Goal: Transaction & Acquisition: Purchase product/service

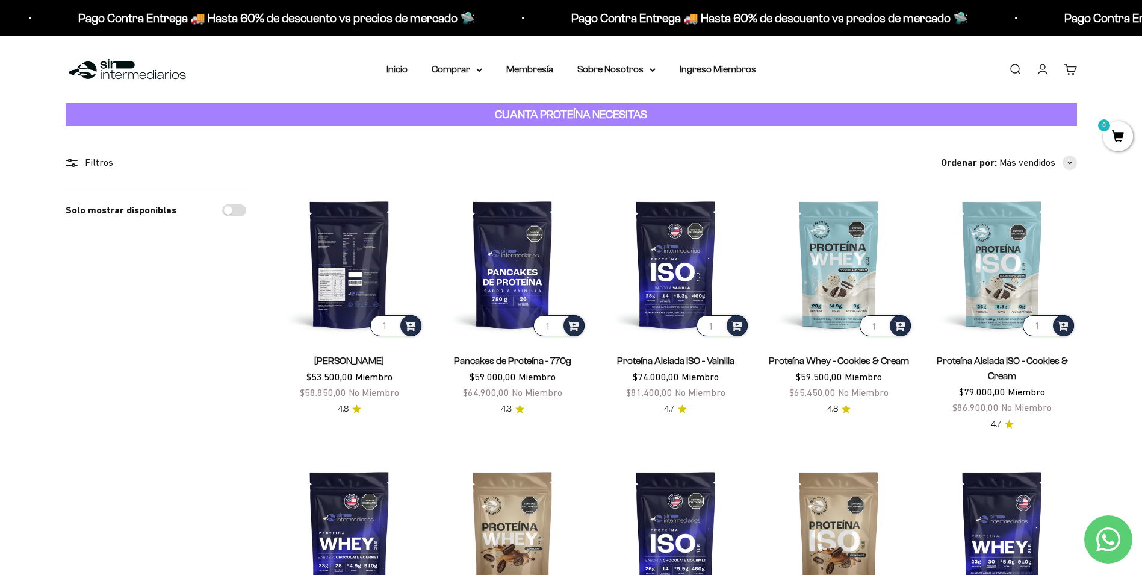
click at [356, 254] on img at bounding box center [349, 264] width 149 height 149
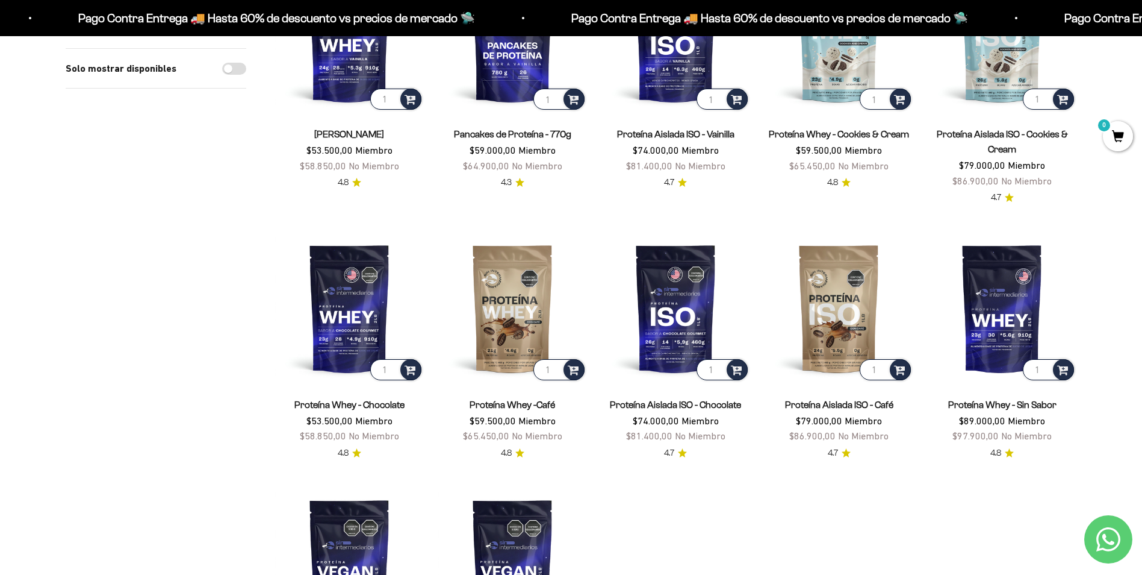
scroll to position [227, 0]
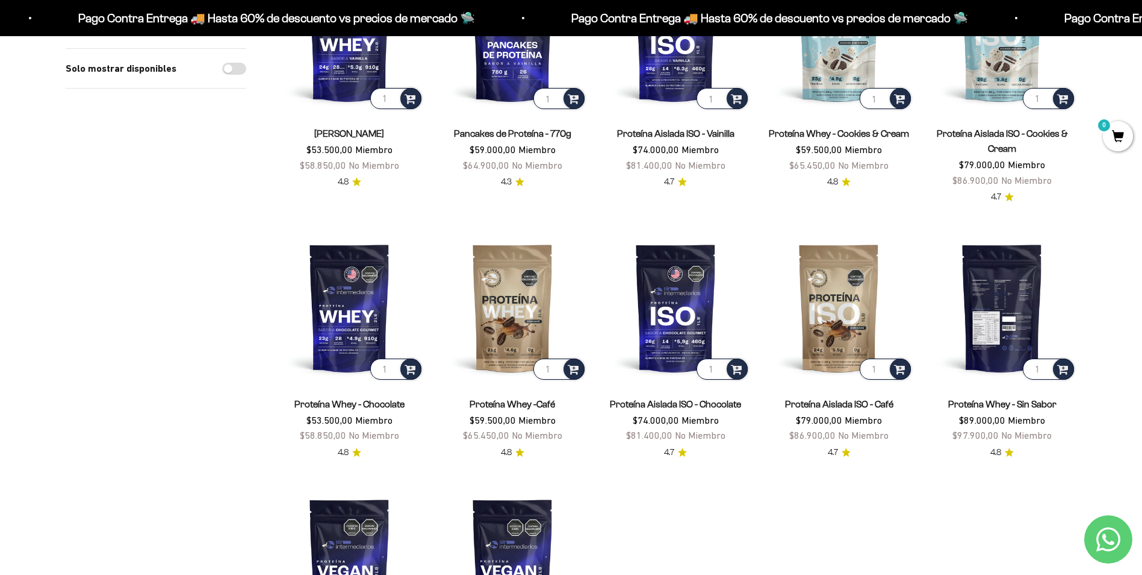
click at [988, 315] on img at bounding box center [1002, 307] width 149 height 149
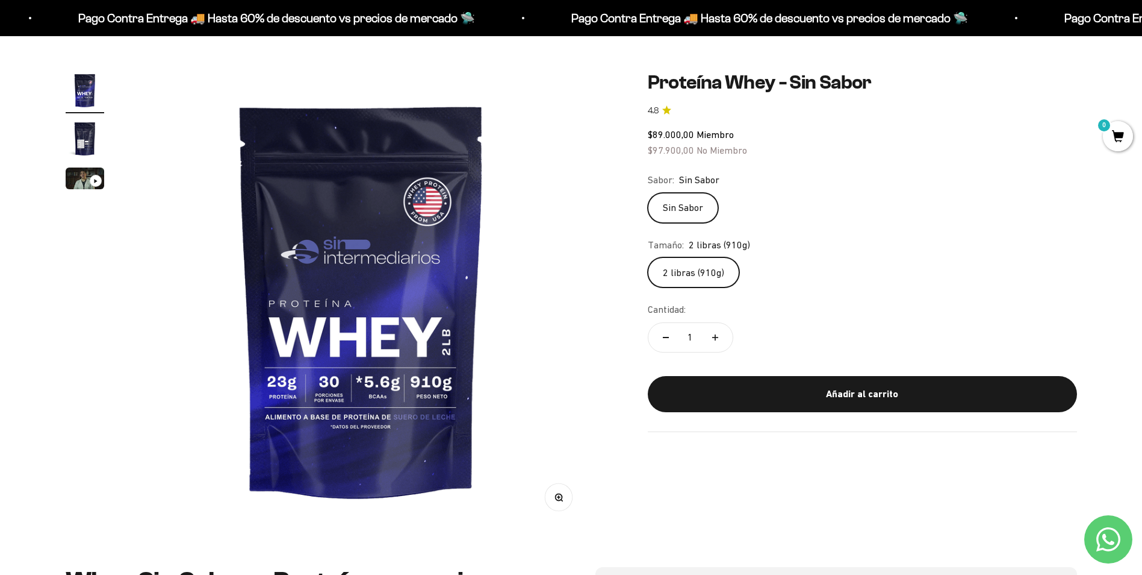
scroll to position [31, 0]
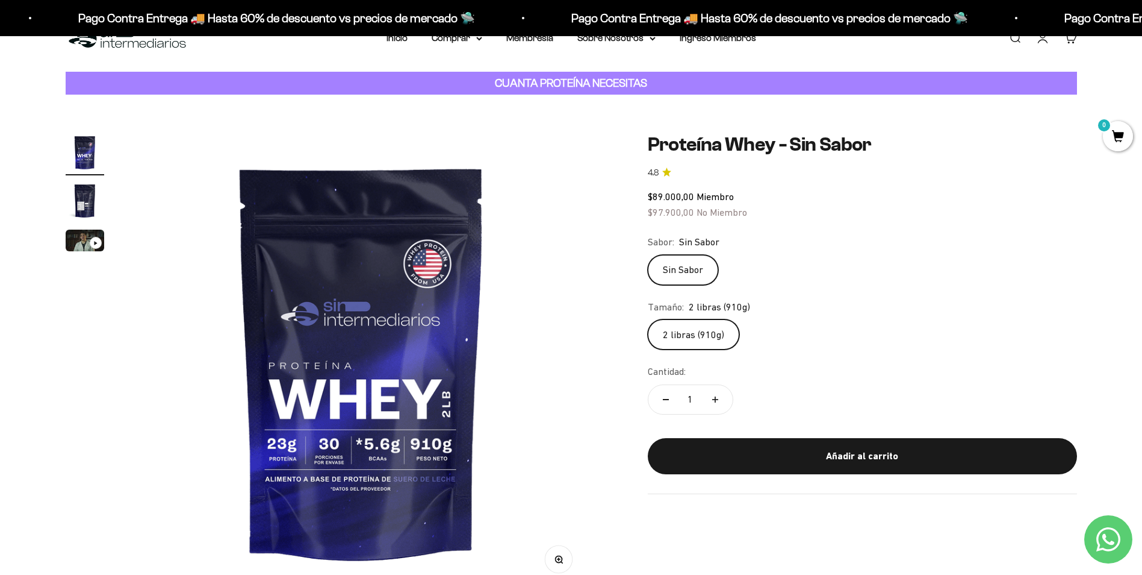
click at [83, 202] on img "Ir al artículo 2" at bounding box center [85, 200] width 39 height 39
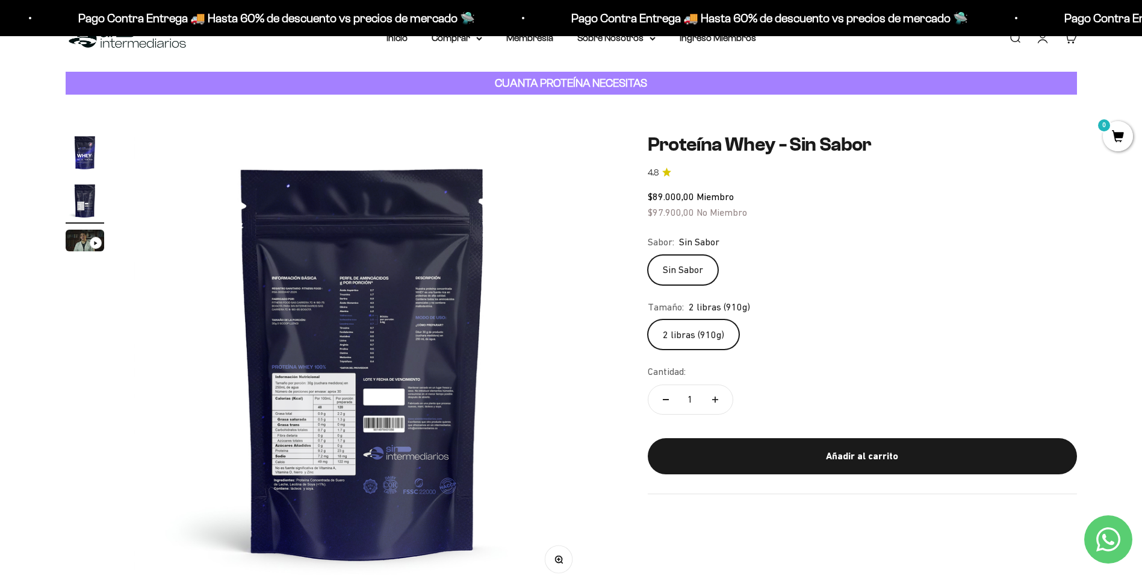
scroll to position [0, 472]
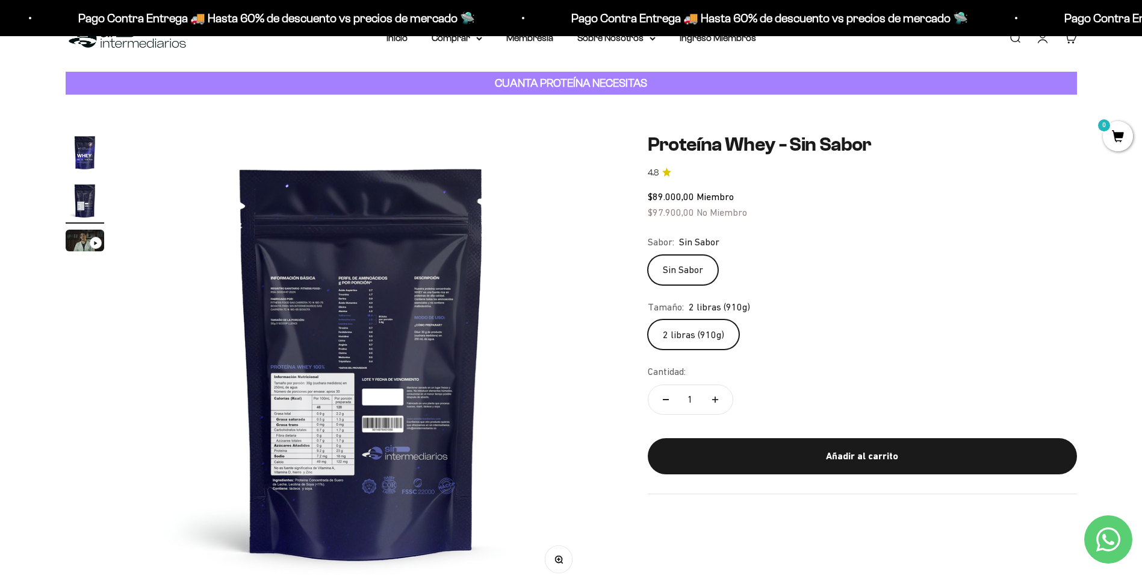
click at [317, 421] on img at bounding box center [361, 361] width 457 height 457
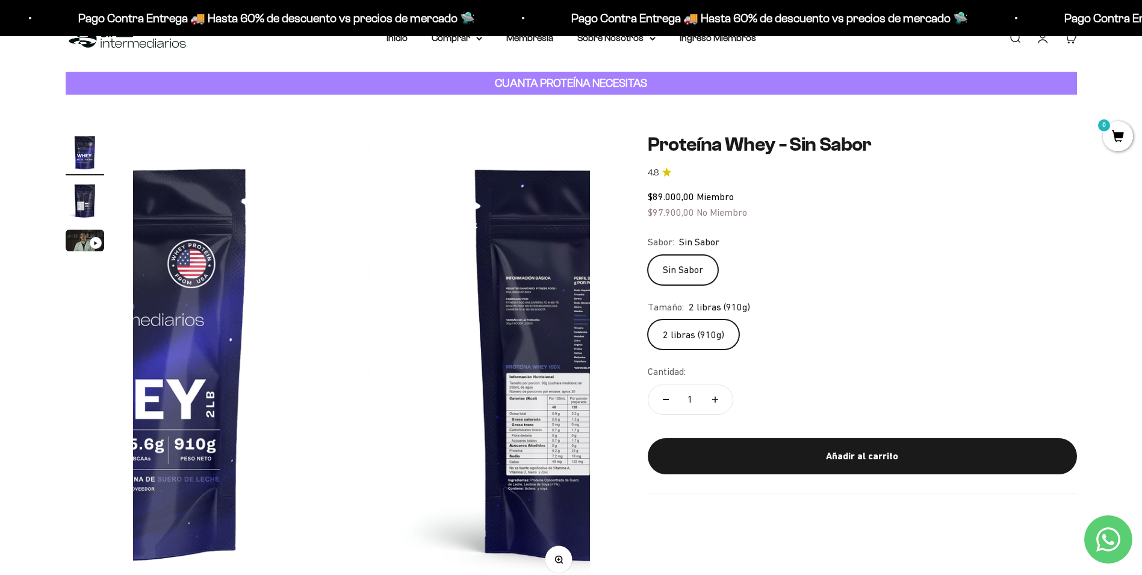
scroll to position [0, 0]
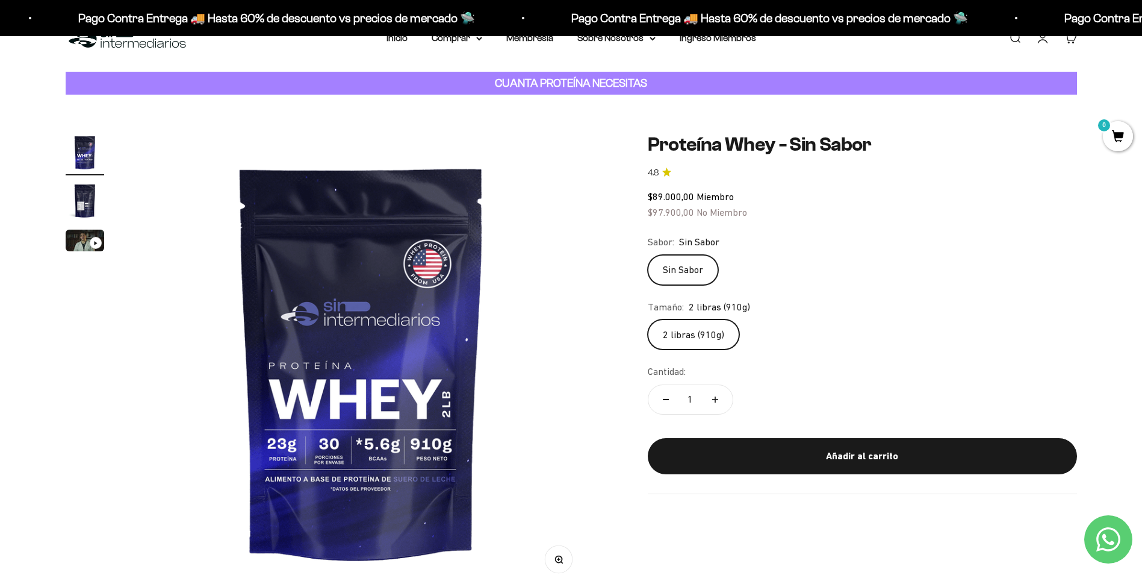
click at [82, 211] on img "Ir al artículo 2" at bounding box center [85, 200] width 39 height 39
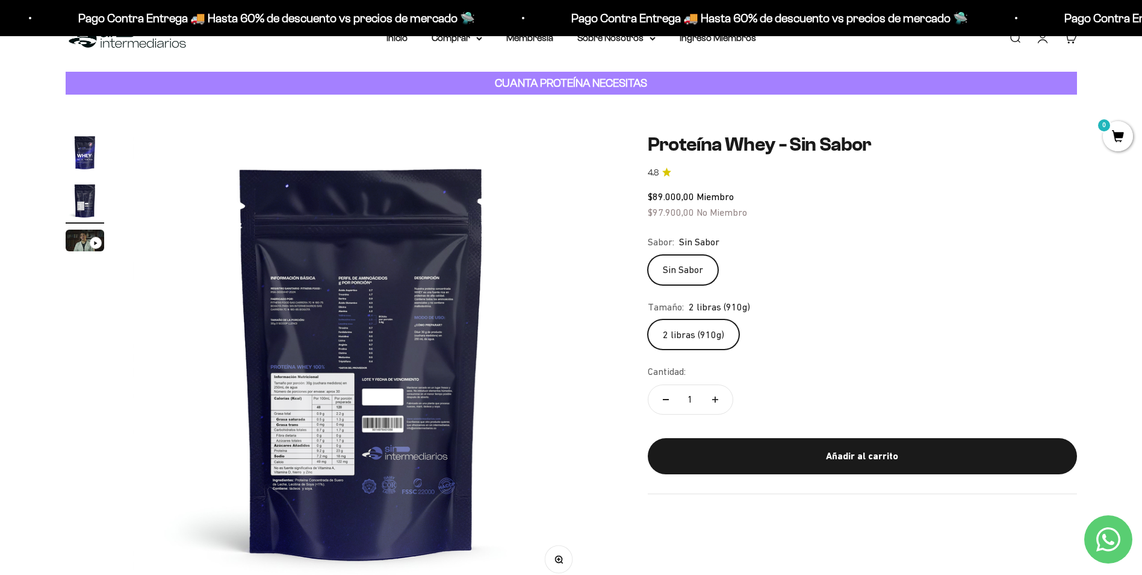
click at [297, 282] on img at bounding box center [361, 361] width 457 height 457
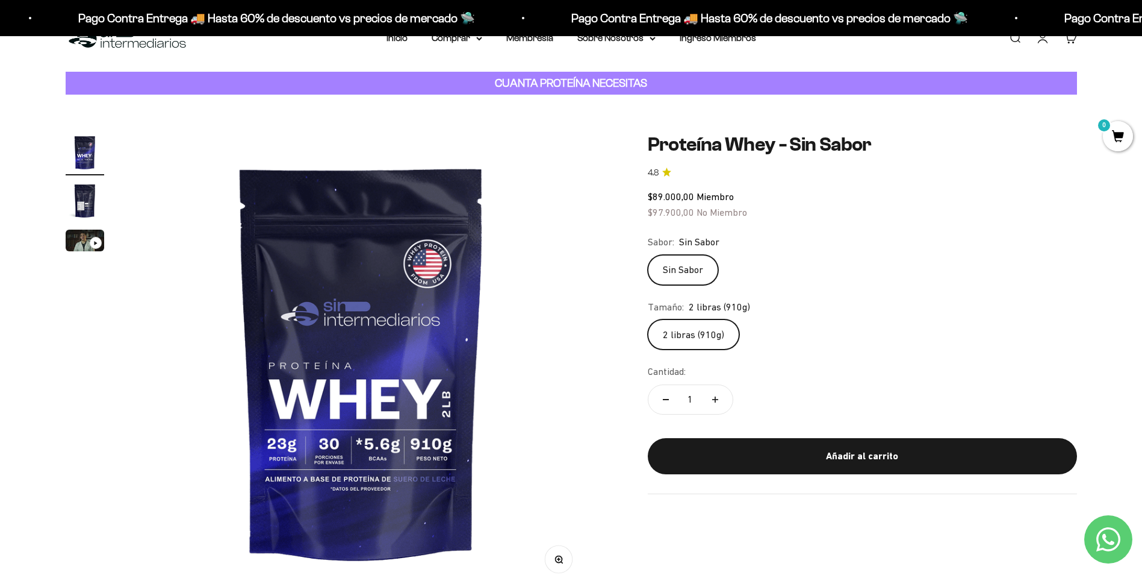
click at [89, 201] on img "Ir al artículo 2" at bounding box center [85, 200] width 39 height 39
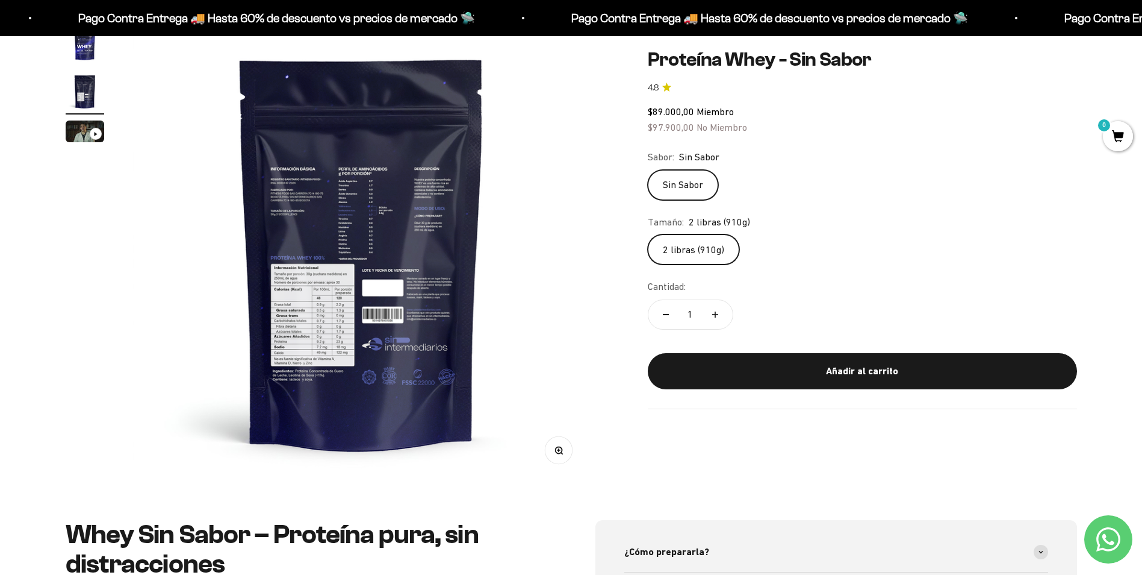
scroll to position [141, 0]
click at [563, 450] on button "Zoom" at bounding box center [558, 449] width 27 height 27
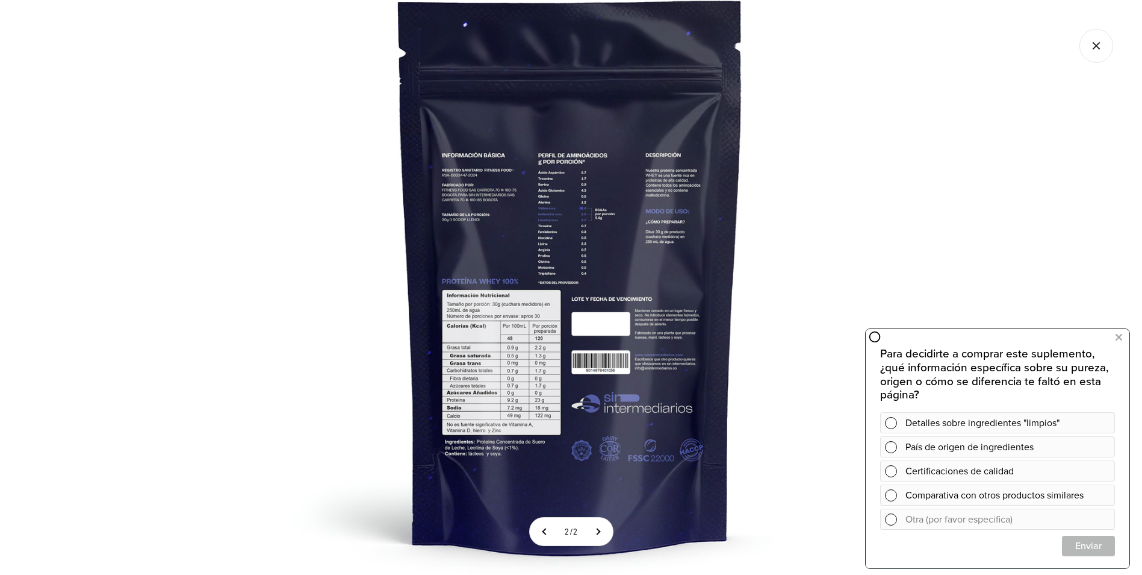
click at [241, 183] on div at bounding box center [571, 287] width 1142 height 575
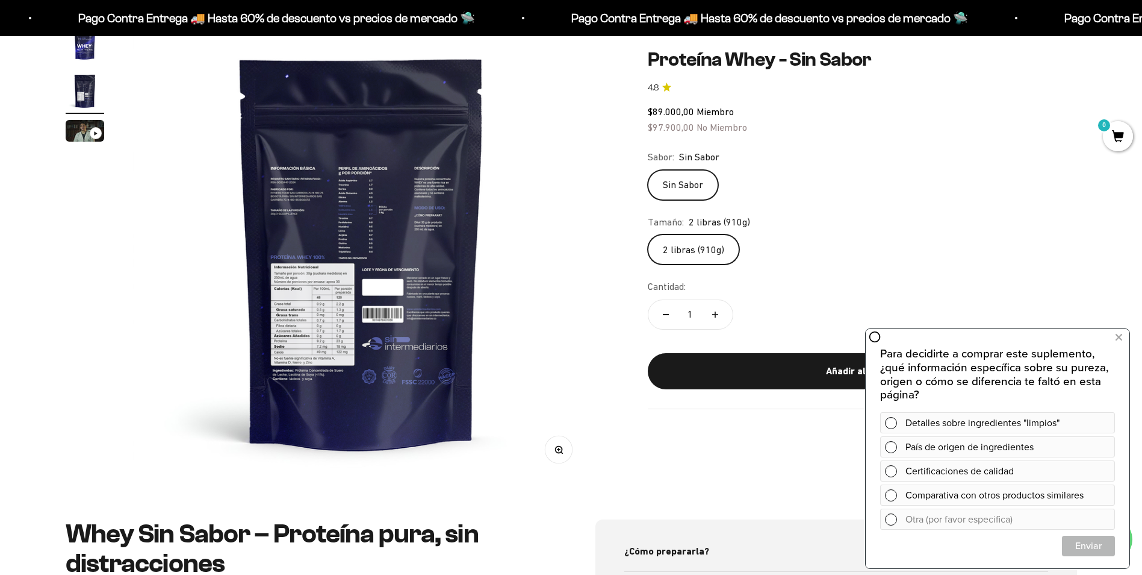
click at [90, 45] on img "Ir al artículo 1" at bounding box center [85, 42] width 39 height 39
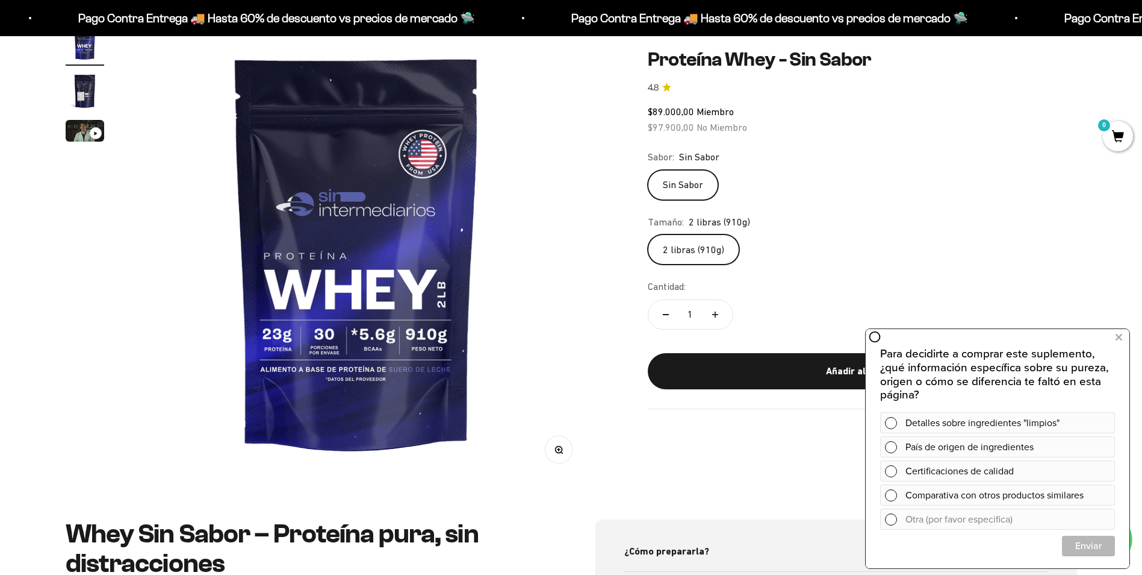
scroll to position [0, 0]
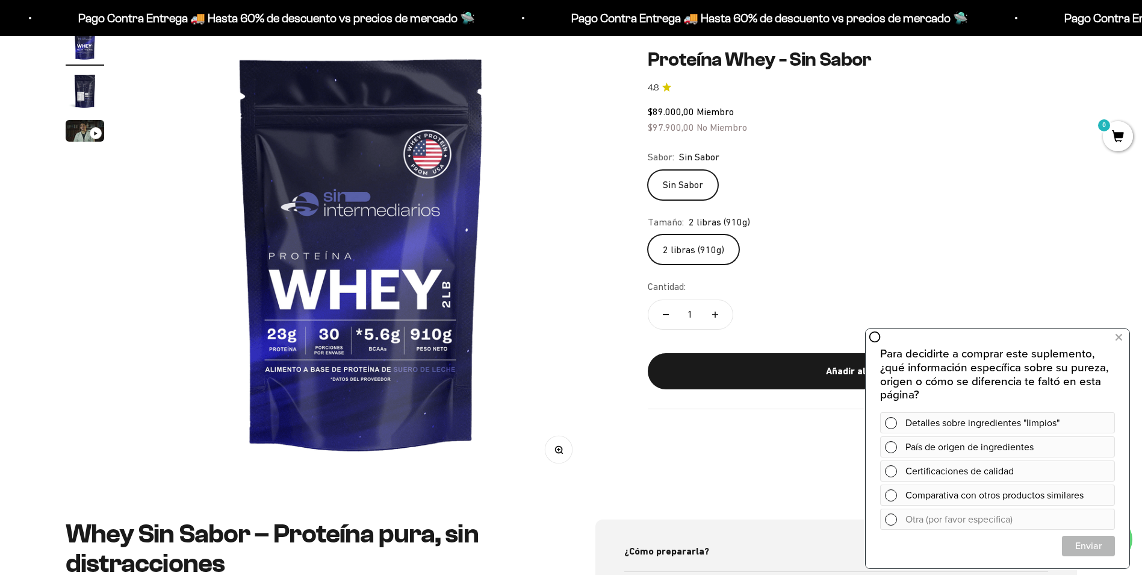
click at [91, 96] on img "Ir al artículo 2" at bounding box center [85, 91] width 39 height 39
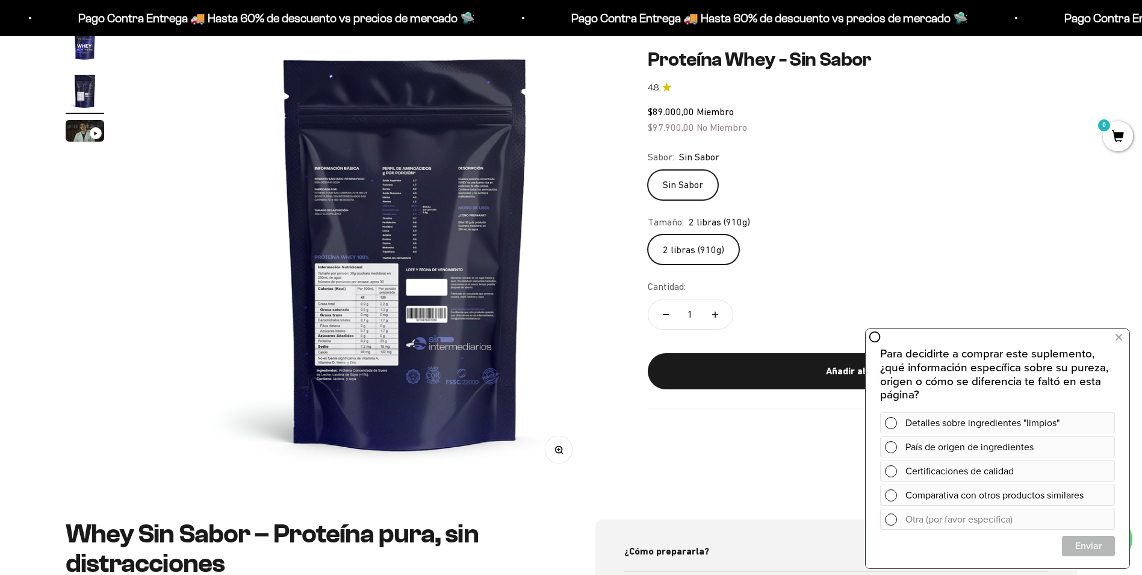
scroll to position [0, 472]
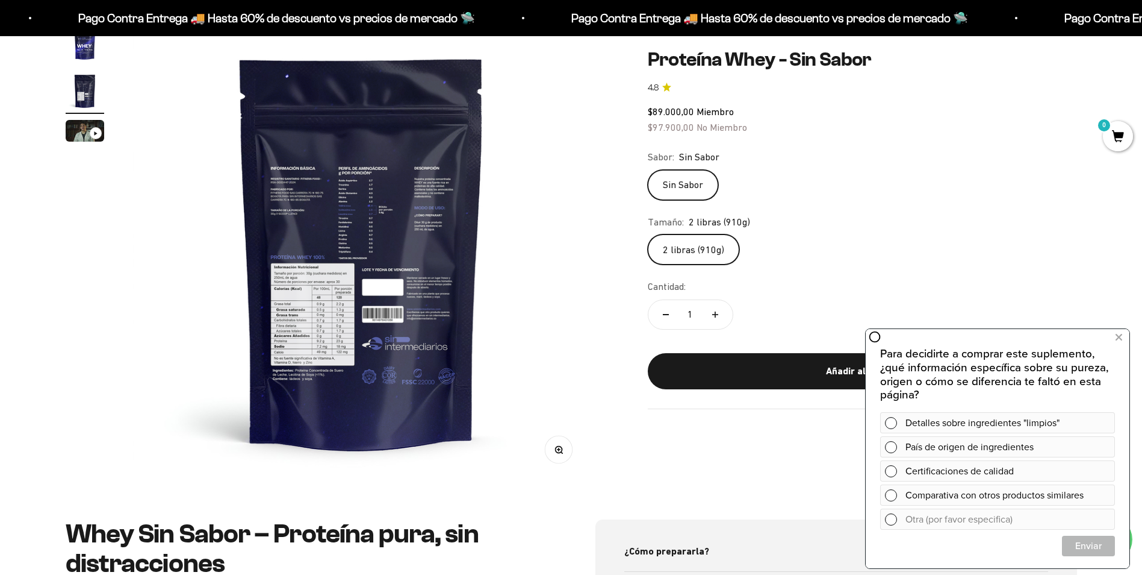
click at [559, 449] on icon "button" at bounding box center [558, 448] width 3 height 3
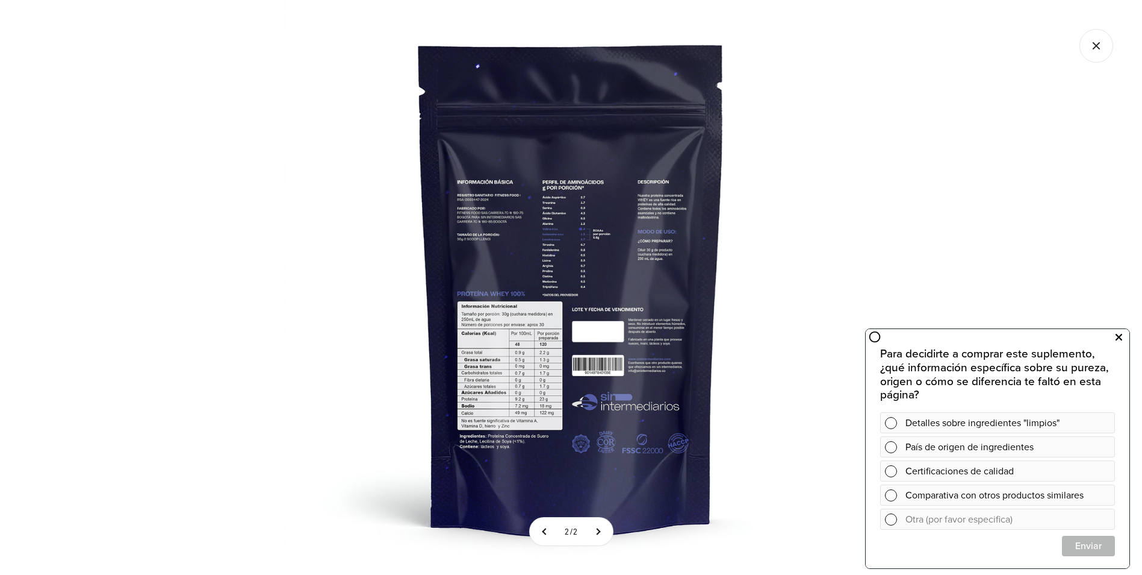
click at [1113, 341] on button at bounding box center [1119, 337] width 22 height 19
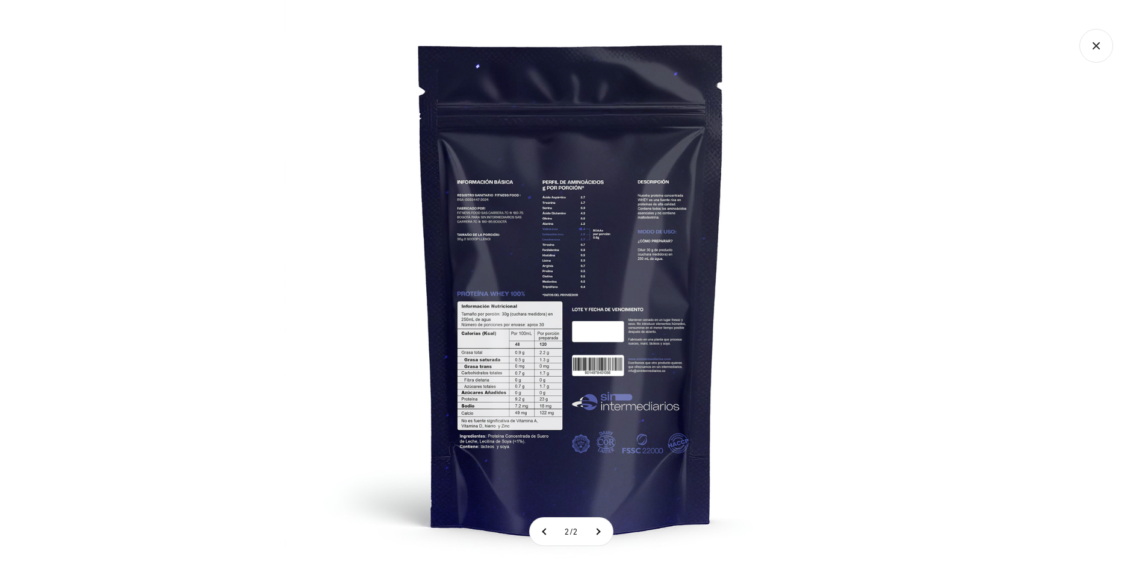
click at [1105, 50] on icon "Cerrar galería" at bounding box center [1097, 46] width 34 height 34
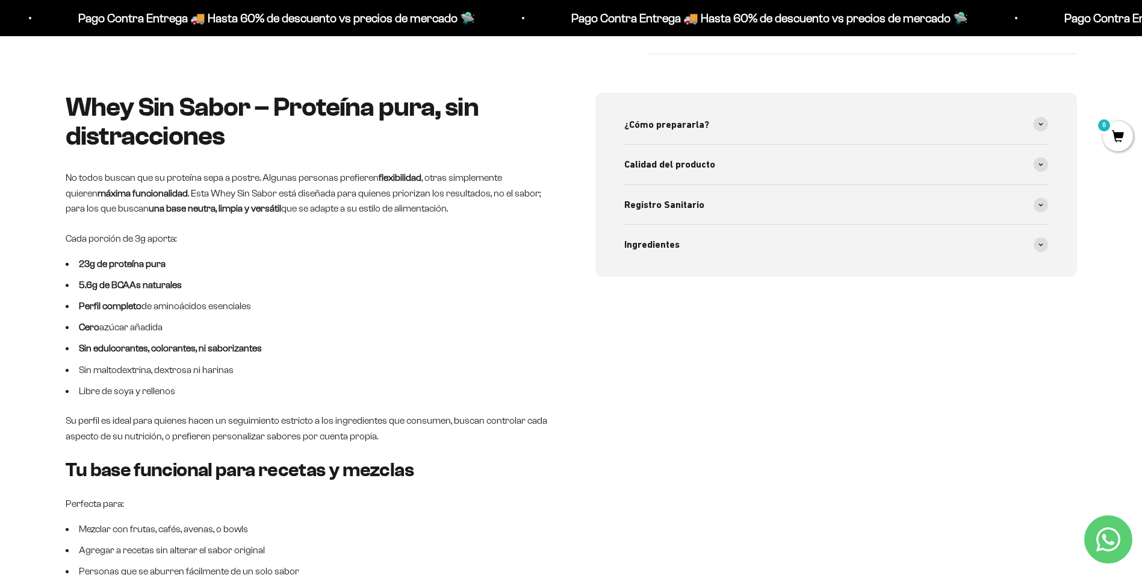
scroll to position [472, 0]
click at [1041, 202] on icon at bounding box center [1041, 204] width 5 height 4
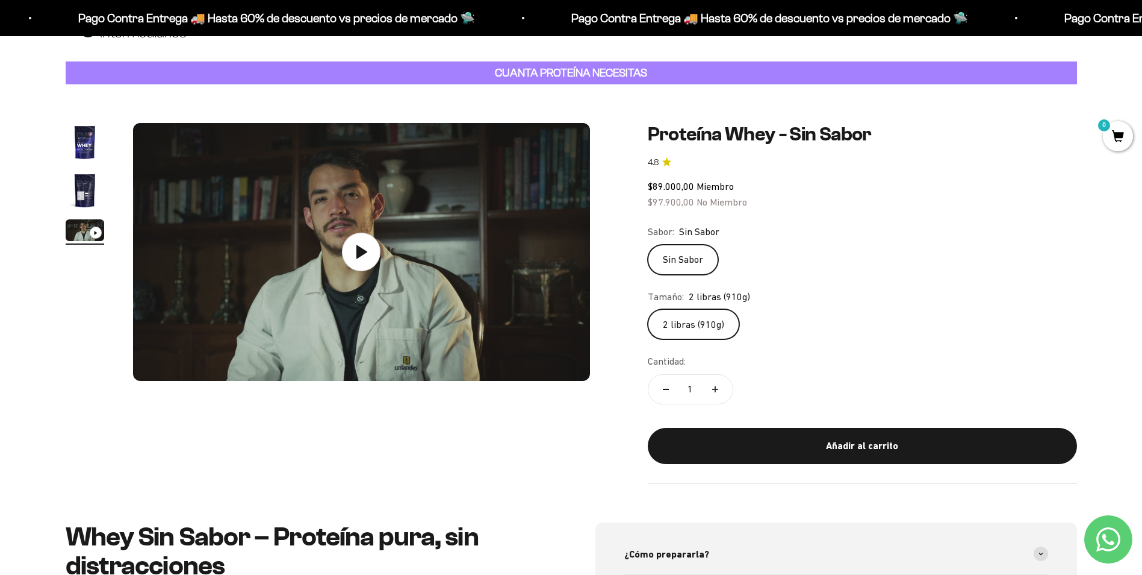
scroll to position [0, 0]
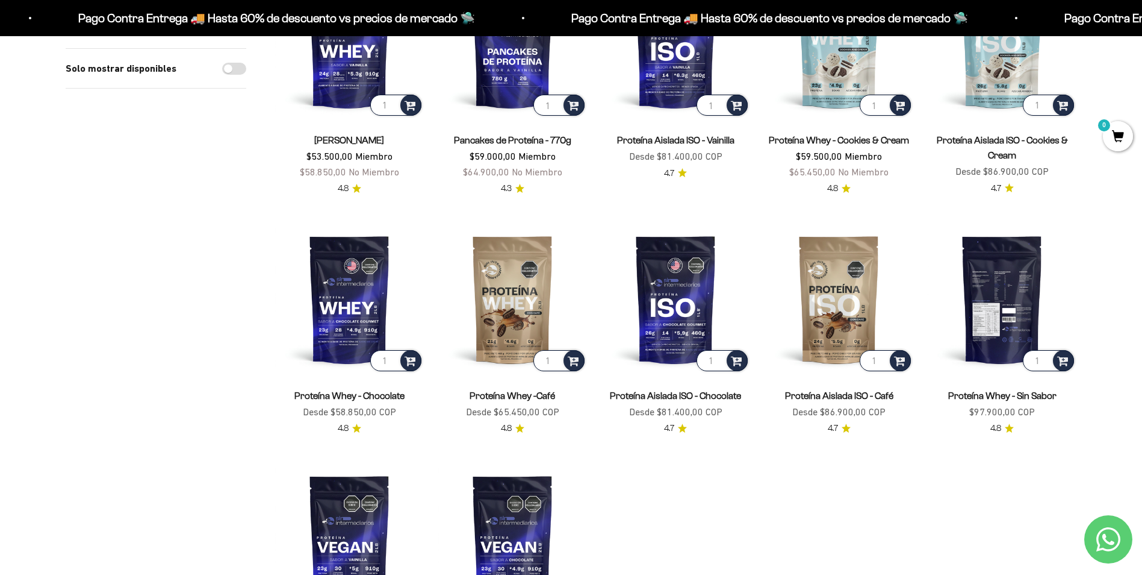
scroll to position [221, 0]
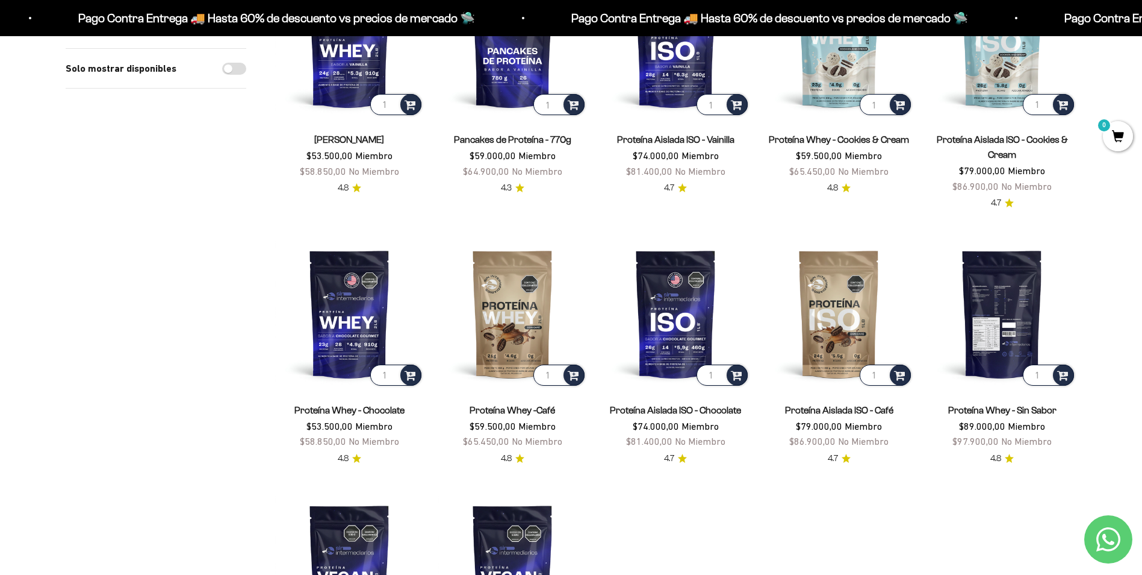
click at [998, 307] on img at bounding box center [1002, 313] width 149 height 149
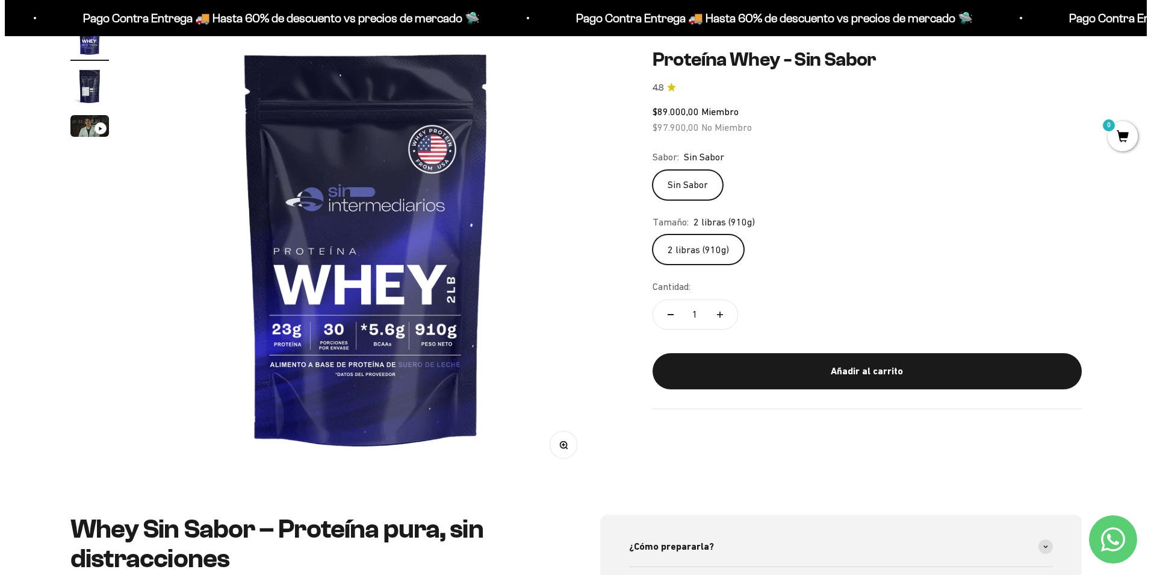
scroll to position [174, 0]
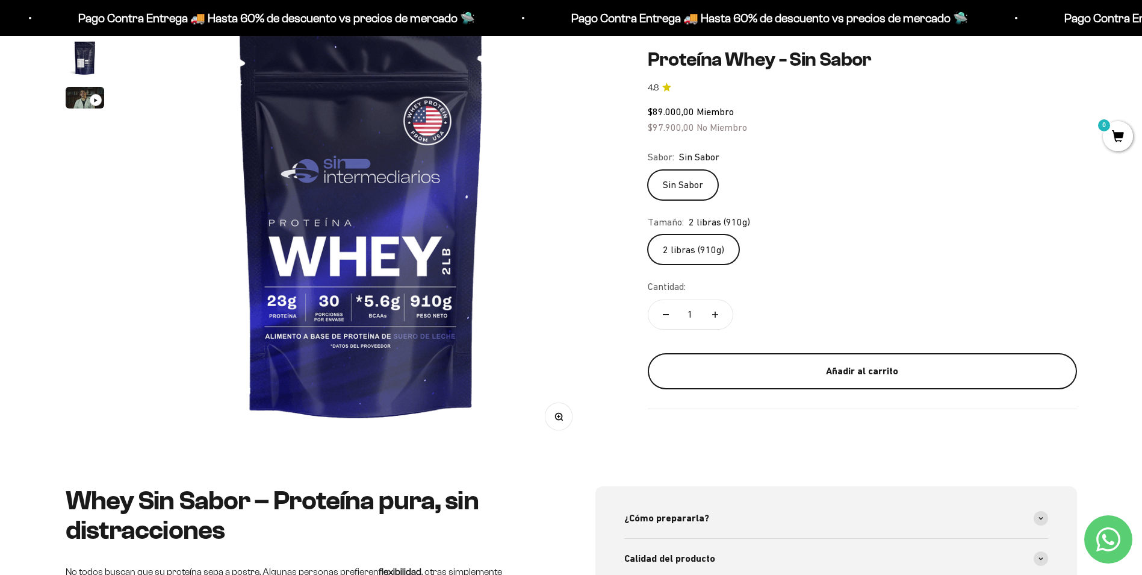
click at [956, 369] on div "Añadir al carrito" at bounding box center [862, 371] width 381 height 16
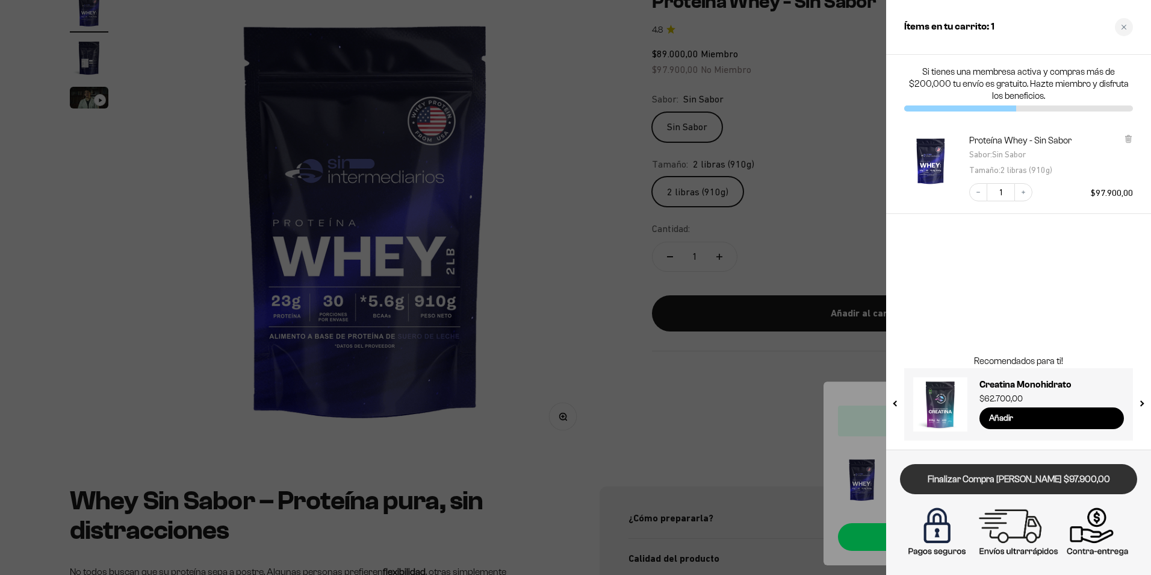
click at [1072, 487] on link "Finalizar Compra [PERSON_NAME] $97.900,00" at bounding box center [1018, 479] width 237 height 31
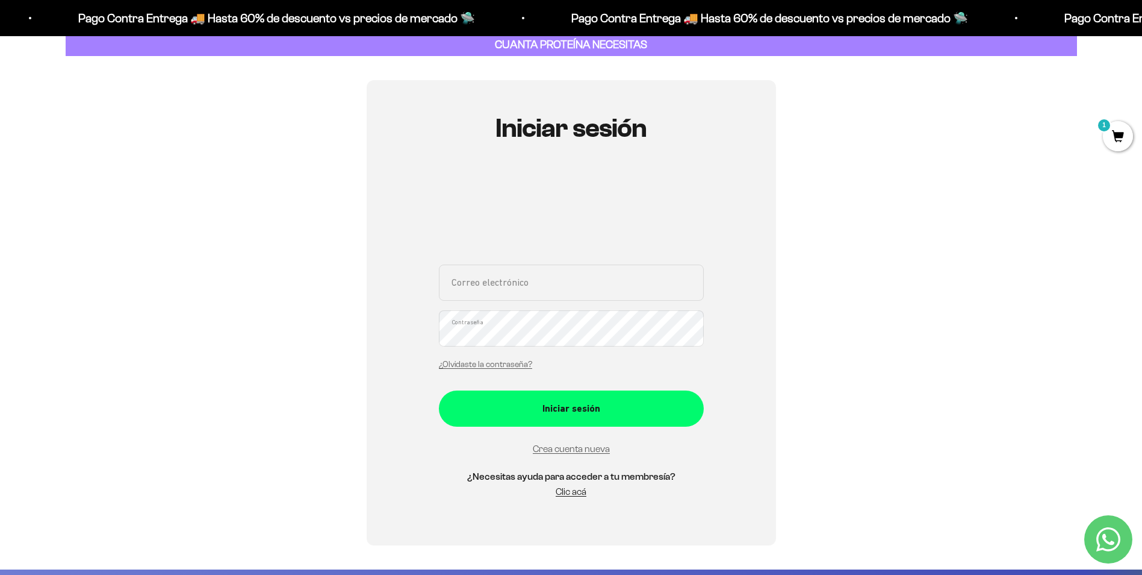
scroll to position [69, 0]
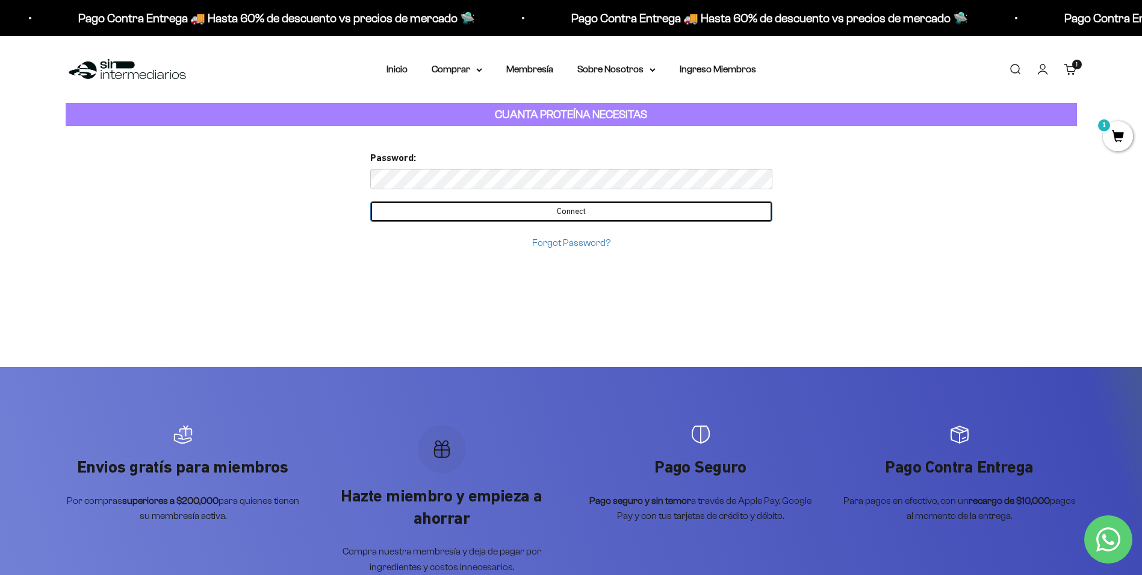
click at [556, 216] on input "Connect" at bounding box center [571, 211] width 402 height 20
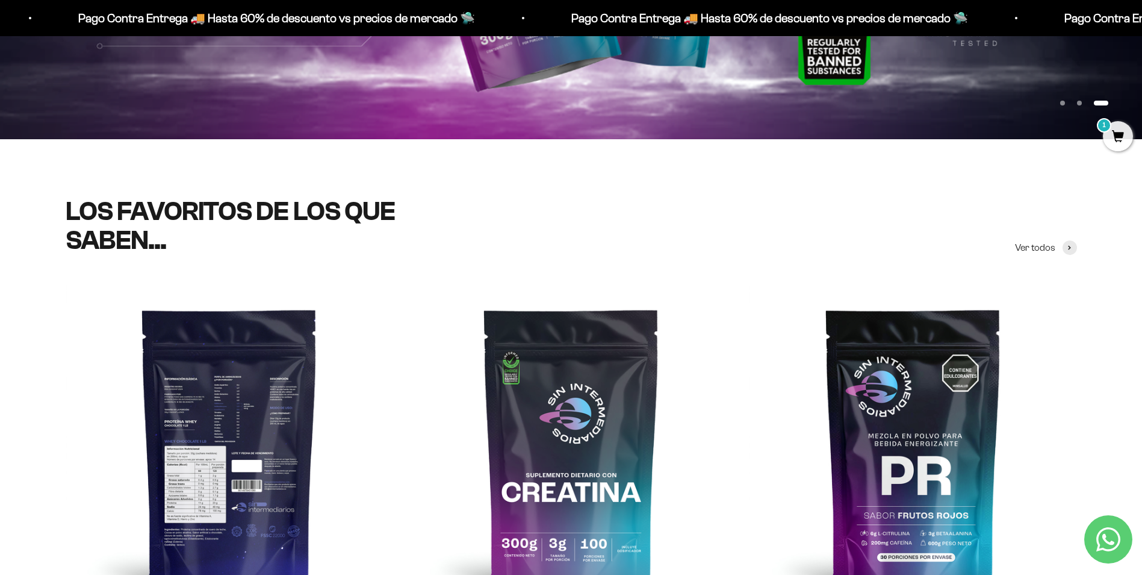
scroll to position [358, 0]
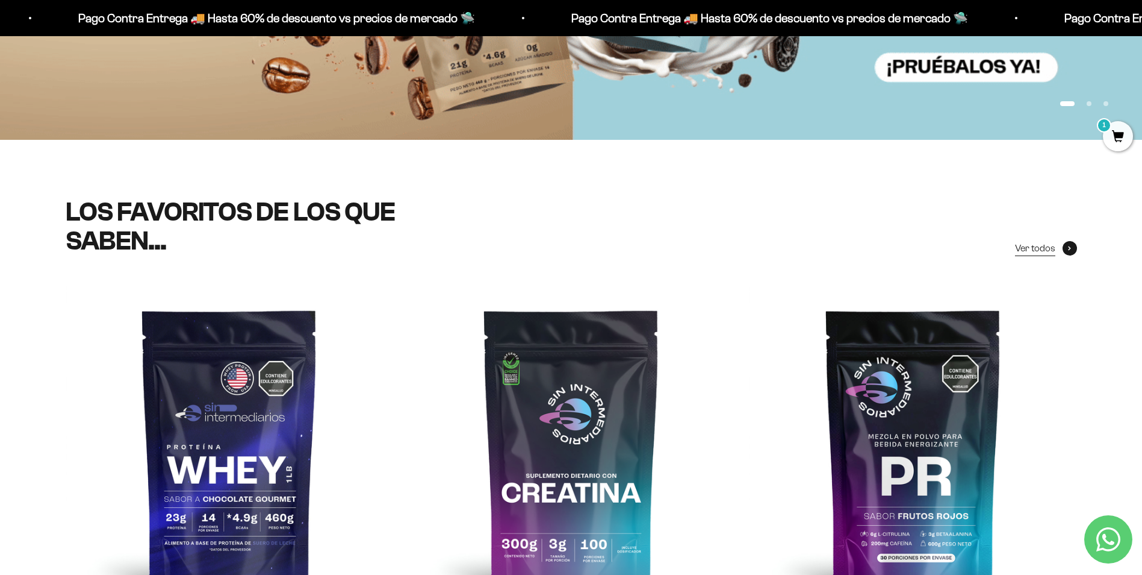
click at [1076, 245] on span at bounding box center [1070, 248] width 14 height 14
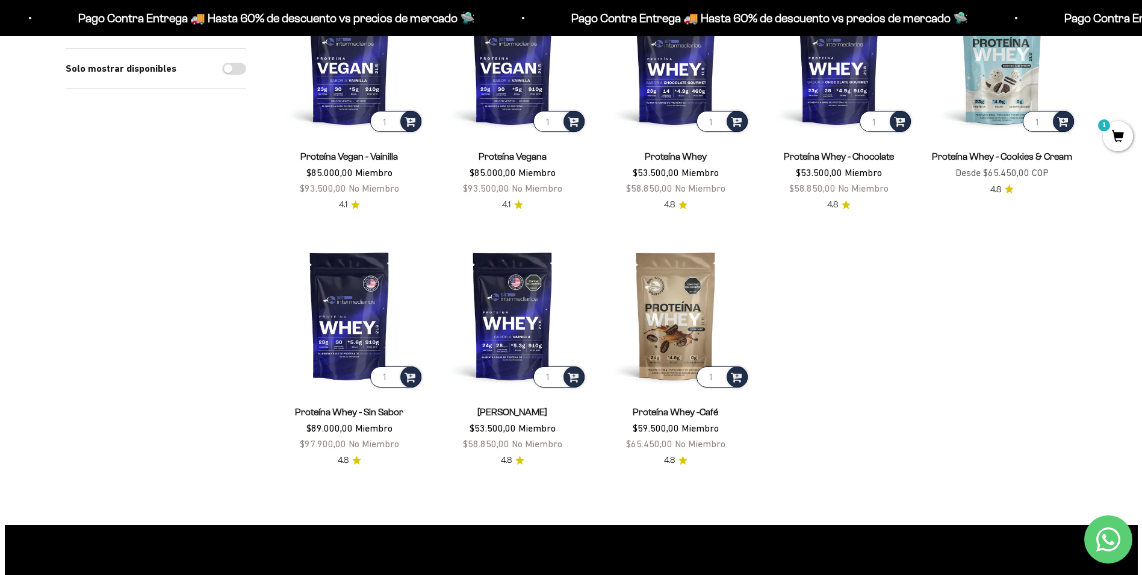
scroll to position [1252, 0]
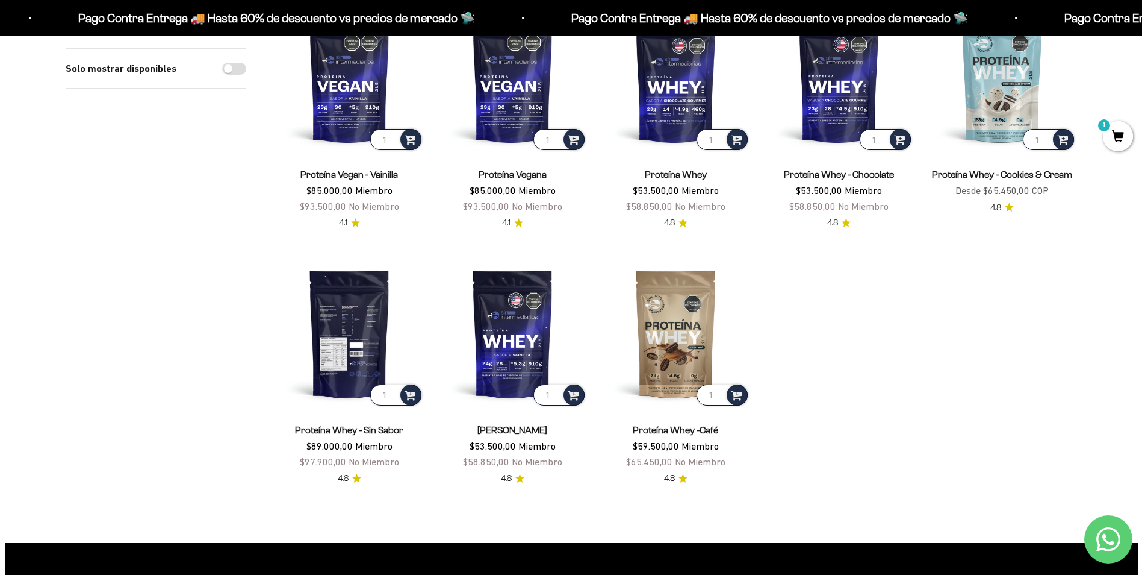
click at [360, 347] on img at bounding box center [349, 333] width 149 height 149
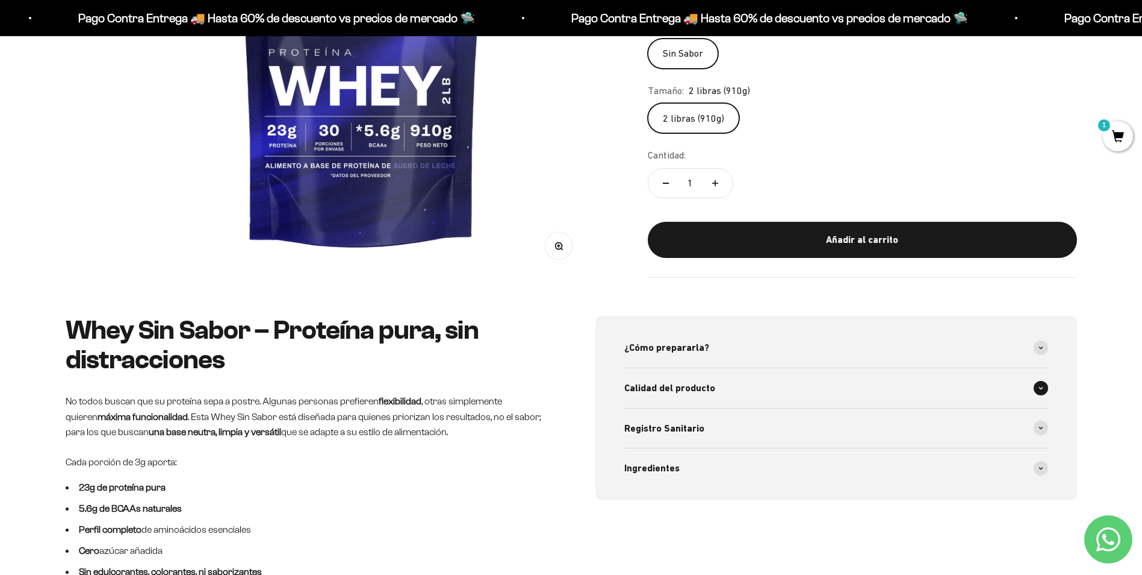
scroll to position [344, 0]
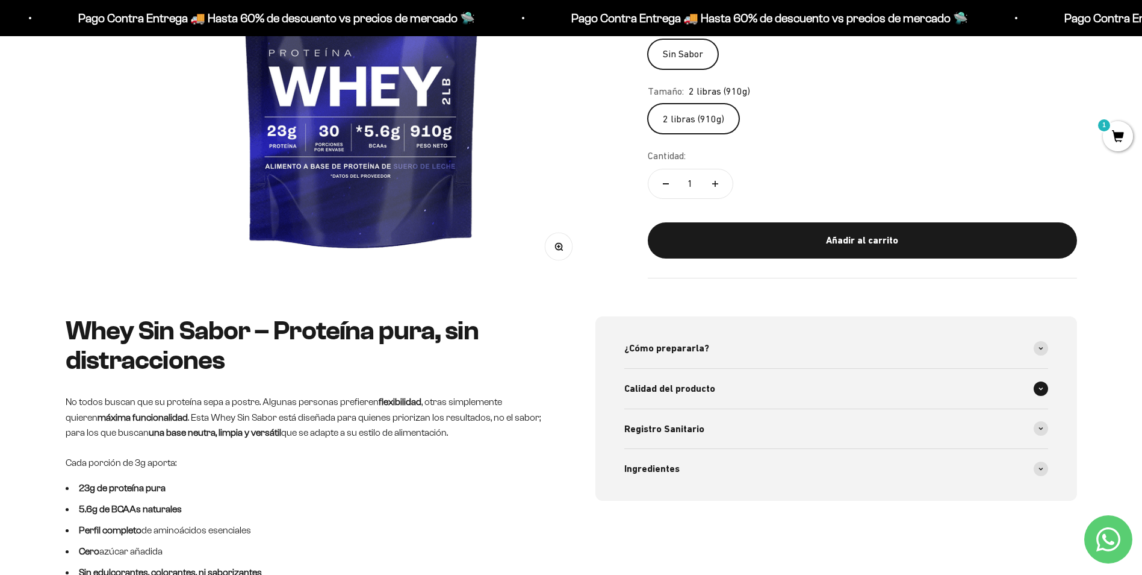
click at [1045, 385] on span at bounding box center [1041, 388] width 14 height 14
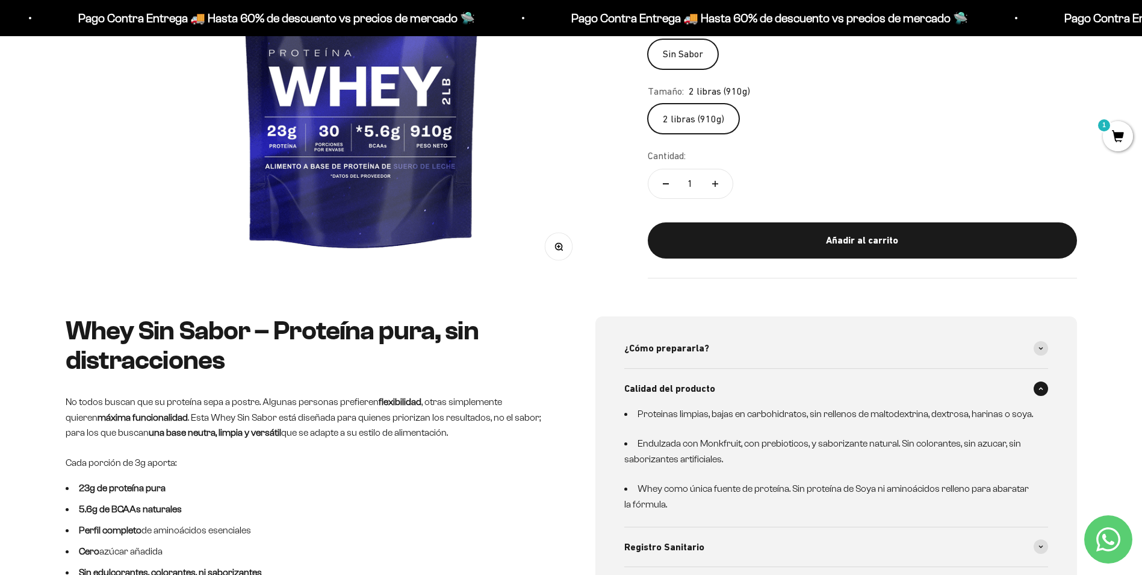
click at [1045, 385] on span at bounding box center [1041, 388] width 14 height 14
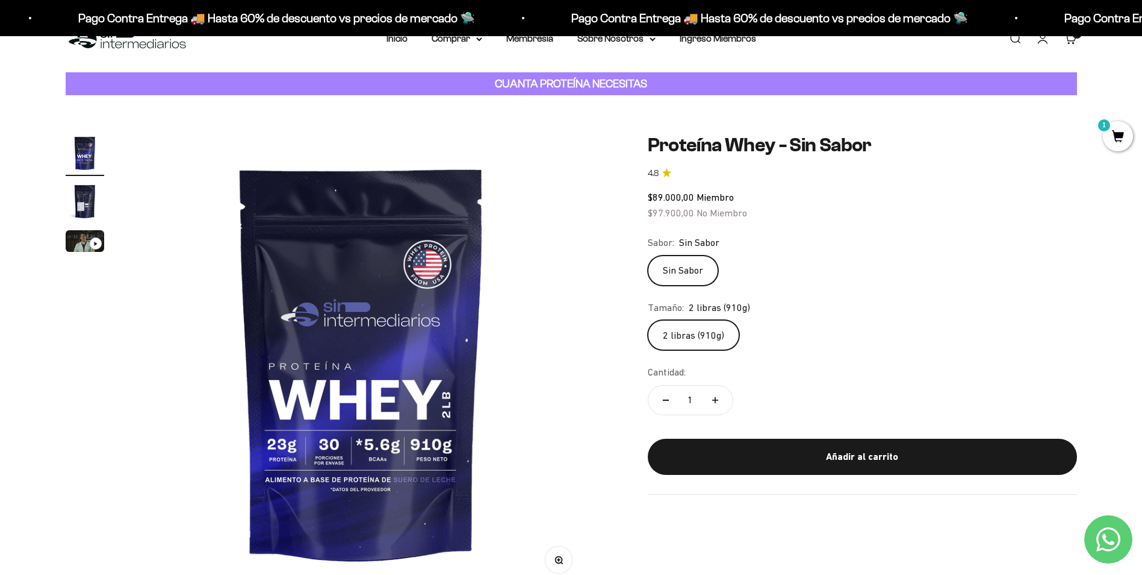
scroll to position [0, 0]
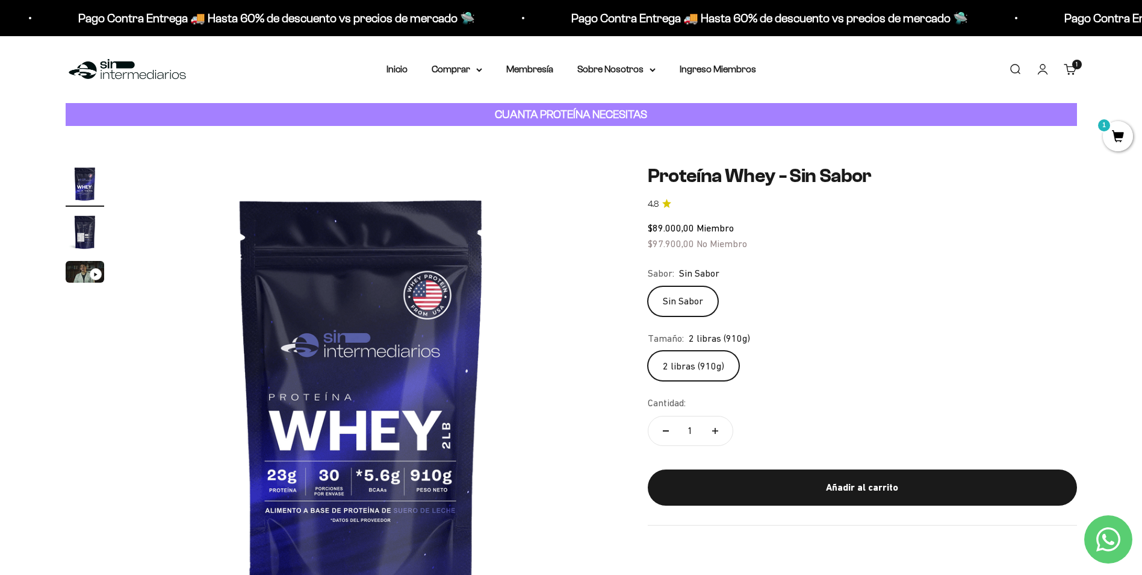
click at [77, 232] on img "Ir al artículo 2" at bounding box center [85, 232] width 39 height 39
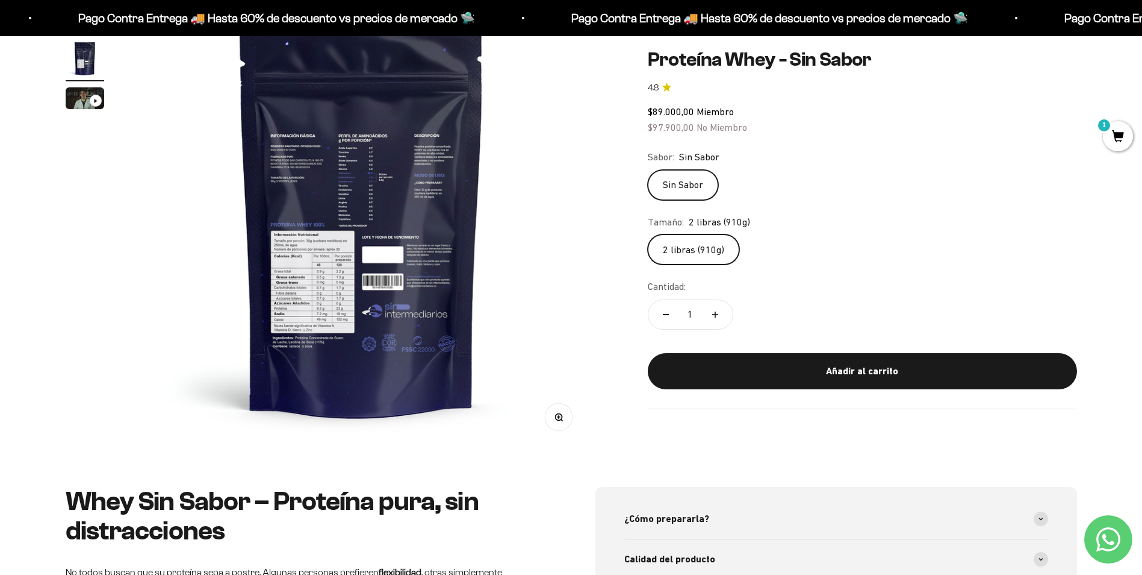
scroll to position [178, 0]
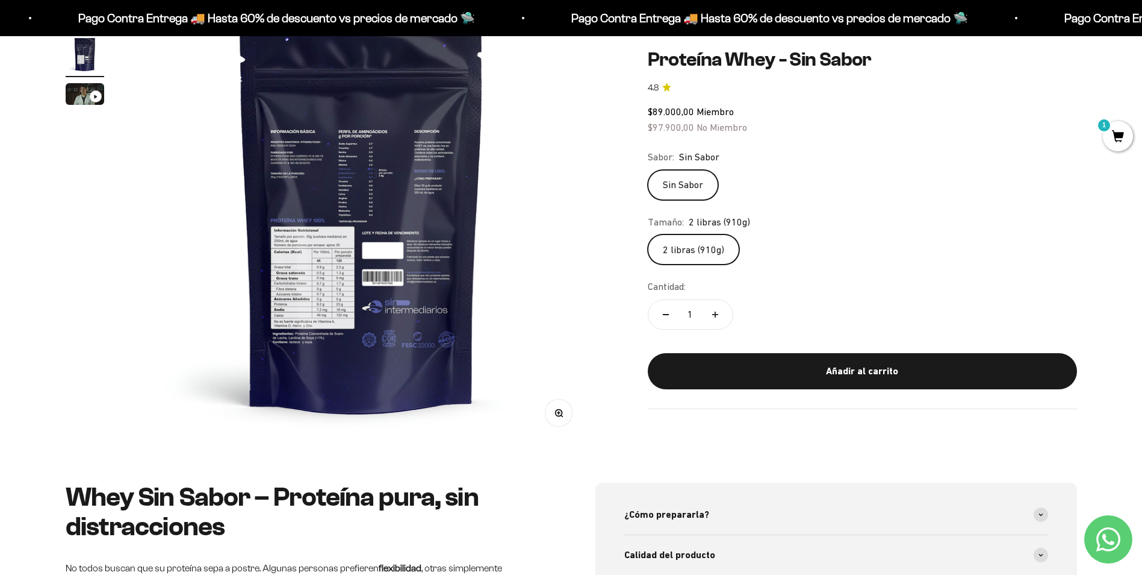
click at [558, 416] on circle "button" at bounding box center [558, 412] width 7 height 7
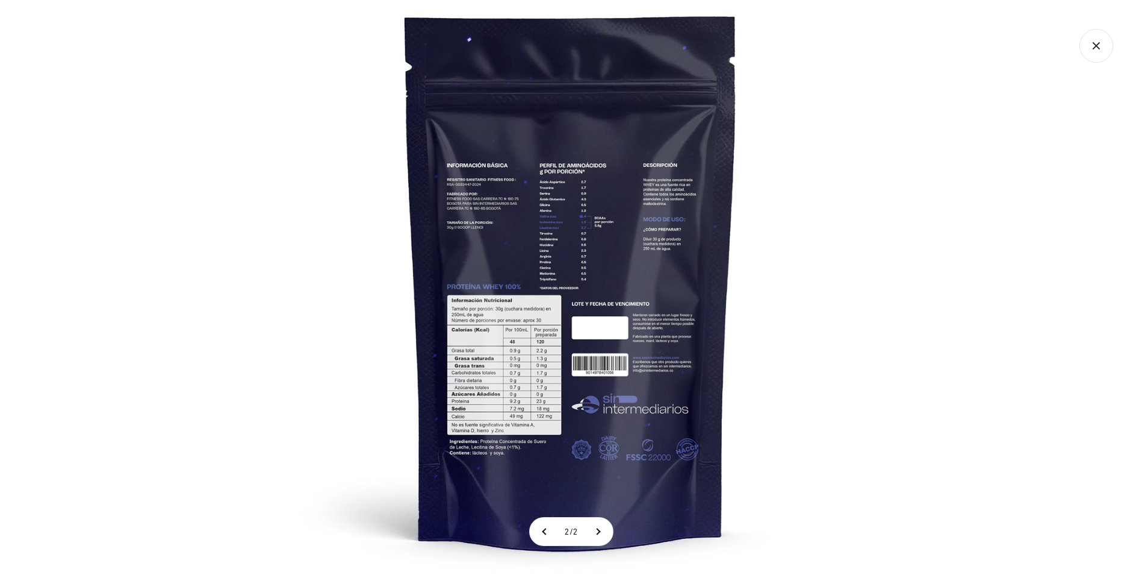
click at [924, 367] on div at bounding box center [571, 287] width 1142 height 575
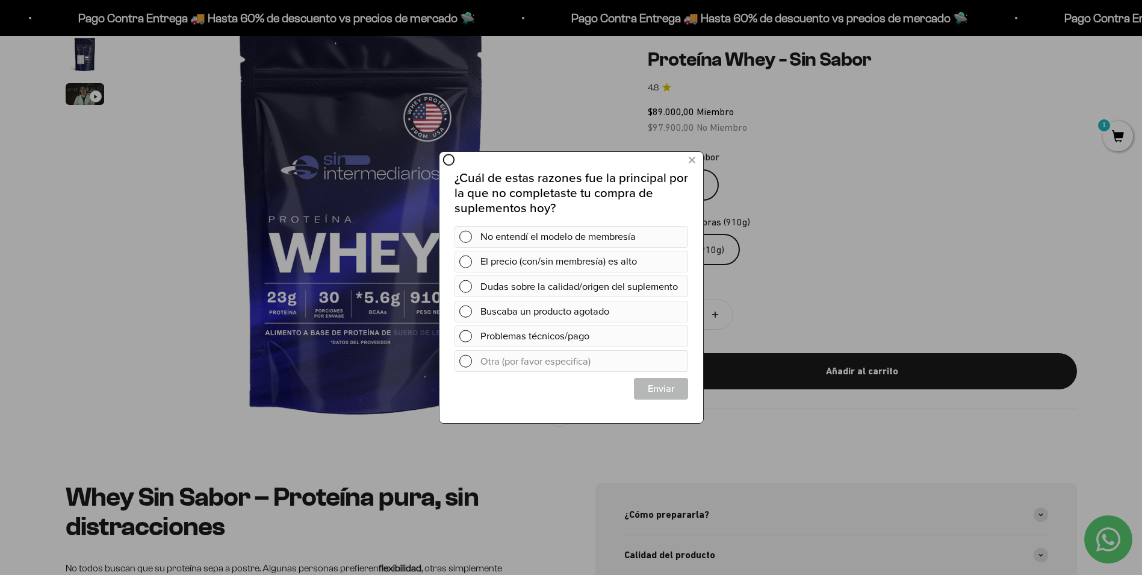
scroll to position [0, 0]
click at [687, 158] on button at bounding box center [691, 161] width 22 height 20
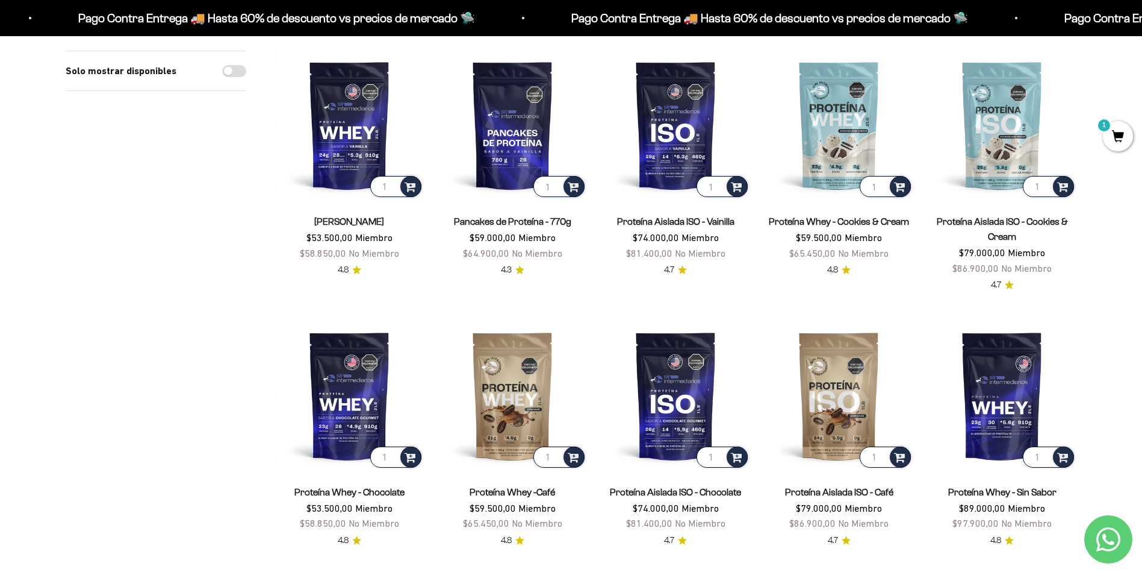
scroll to position [143, 0]
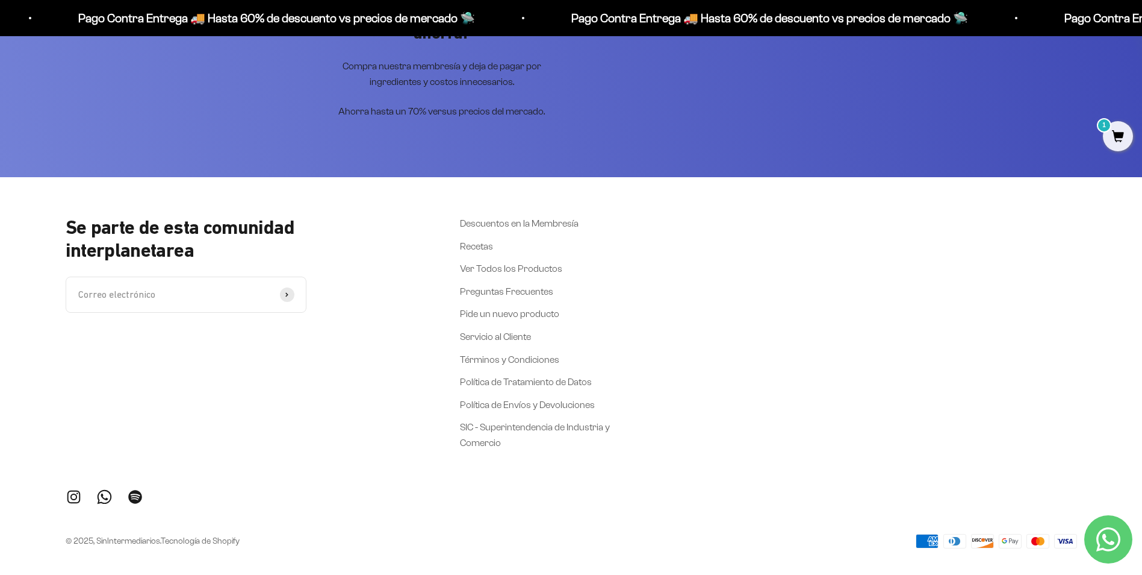
scroll to position [1744, 0]
